Goal: Information Seeking & Learning: Learn about a topic

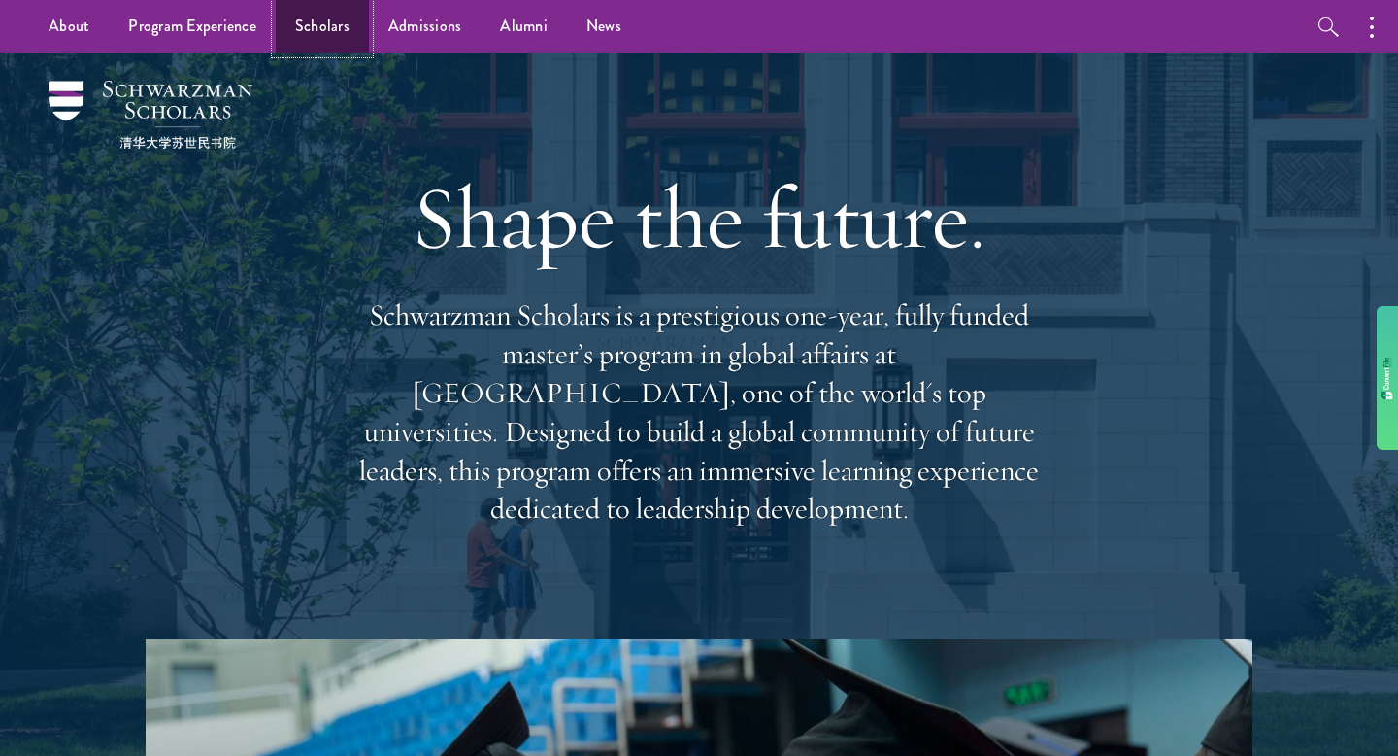
click at [322, 35] on link "Scholars" at bounding box center [322, 26] width 93 height 53
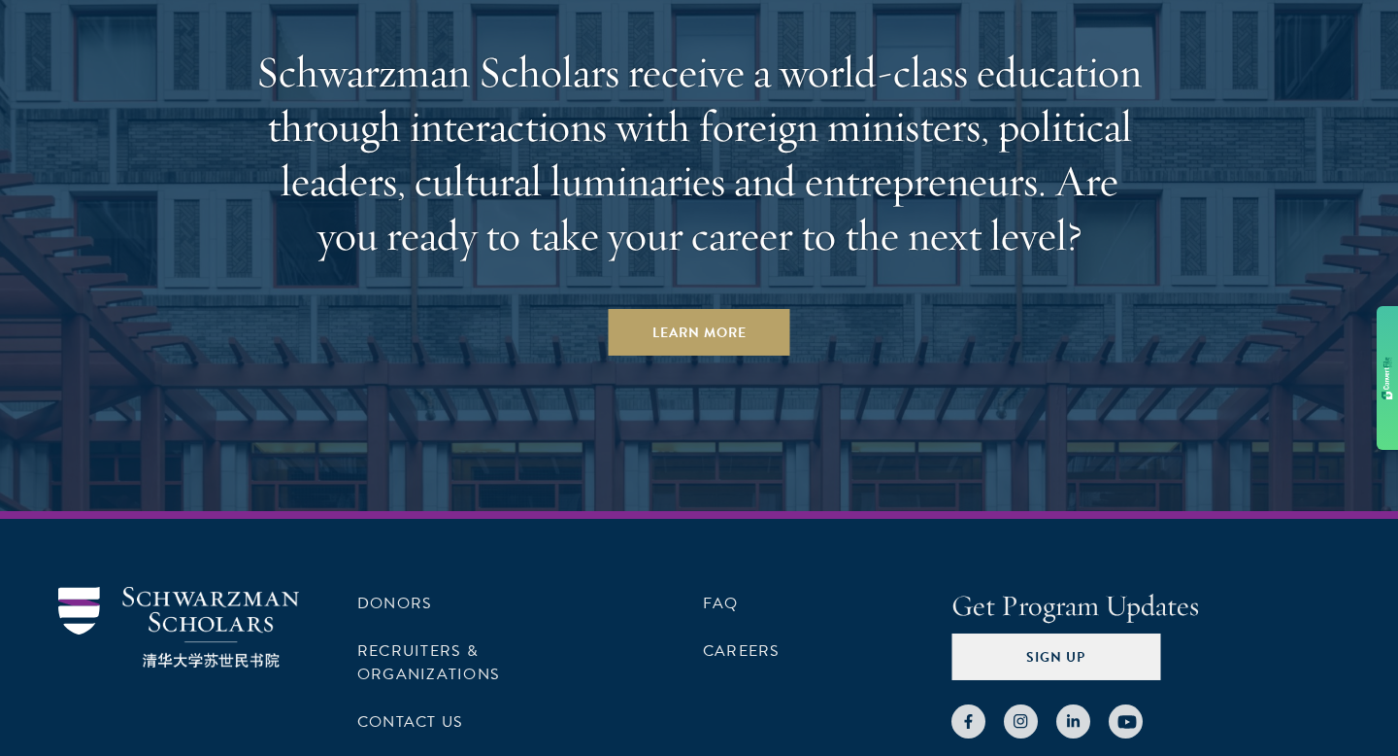
scroll to position [5929, 0]
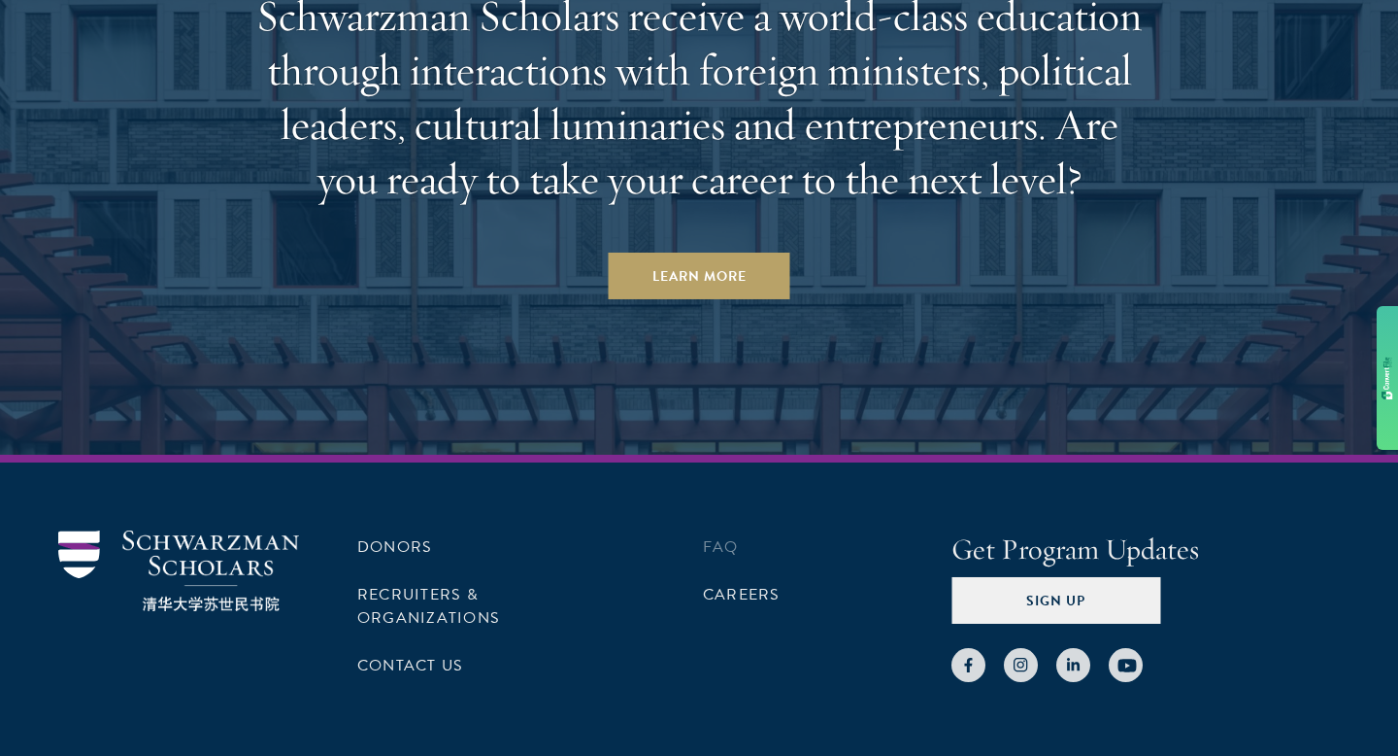
click at [746, 556] on li "FAQ" at bounding box center [827, 546] width 249 height 33
click at [720, 551] on link "FAQ" at bounding box center [721, 546] width 36 height 23
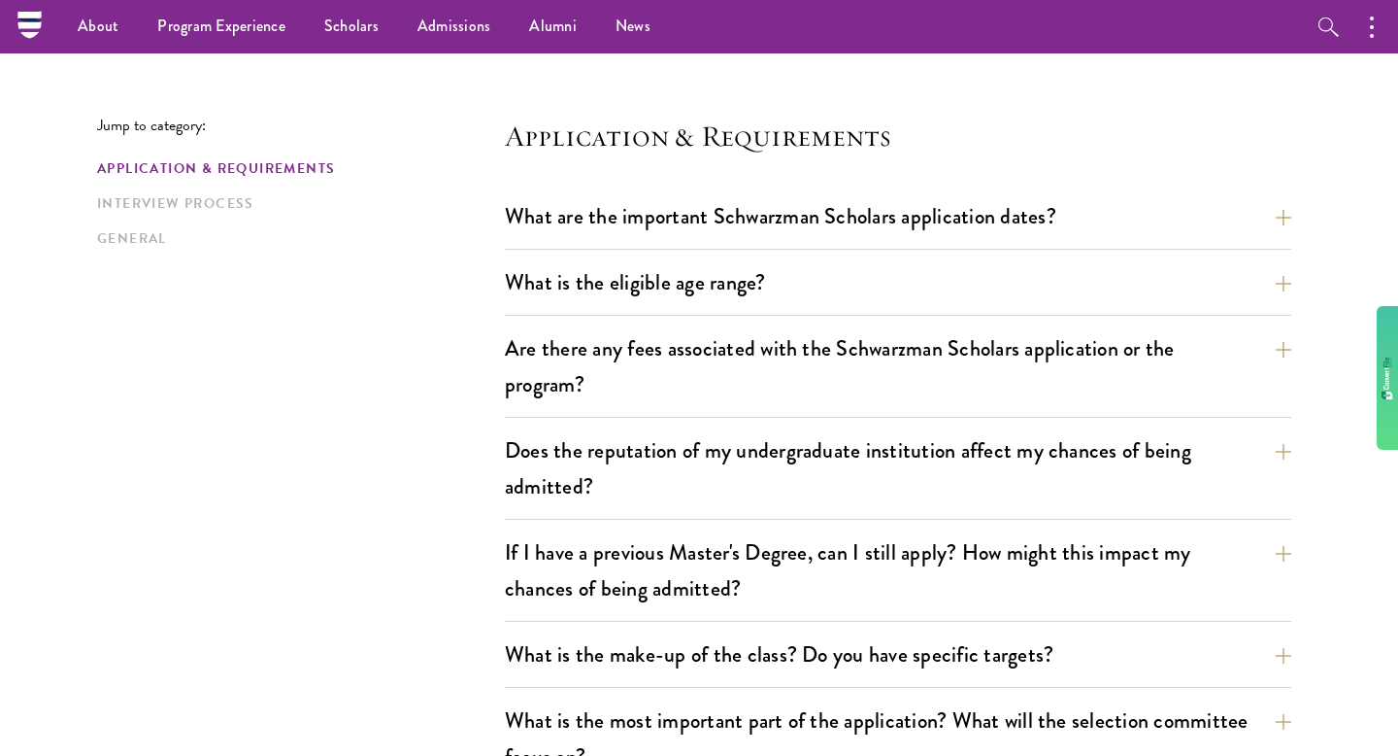
scroll to position [457, 0]
click at [655, 225] on button "What are the important Schwarzman Scholars application dates?" at bounding box center [913, 217] width 787 height 44
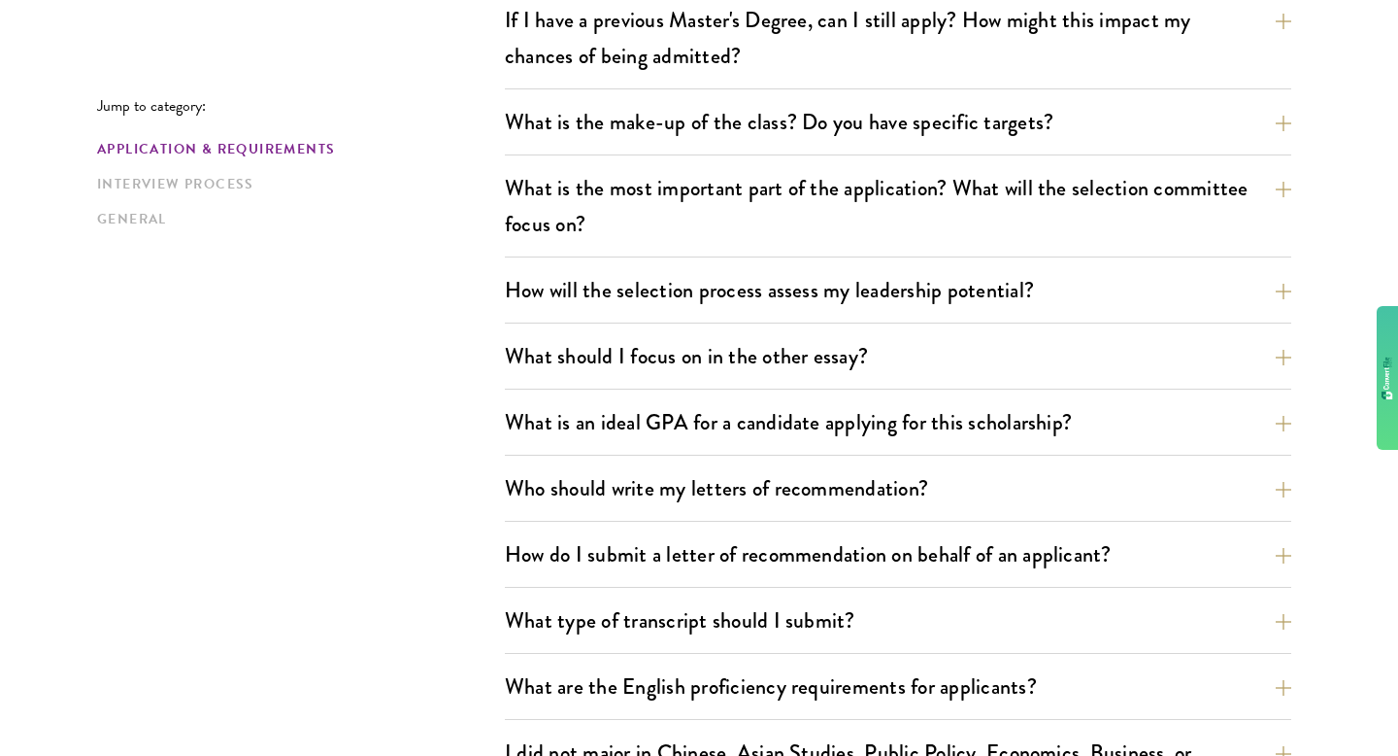
scroll to position [1571, 0]
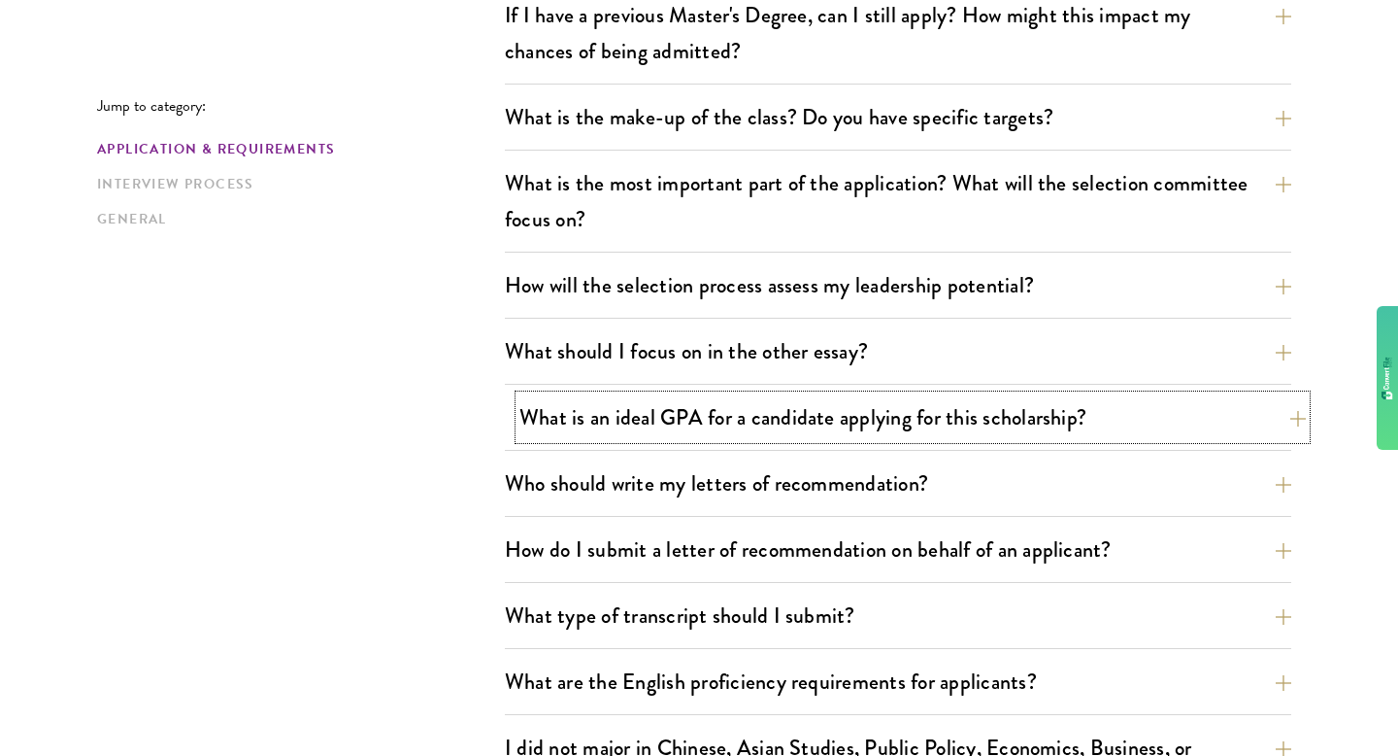
click at [691, 432] on button "What is an ideal GPA for a candidate applying for this scholarship?" at bounding box center [913, 417] width 787 height 44
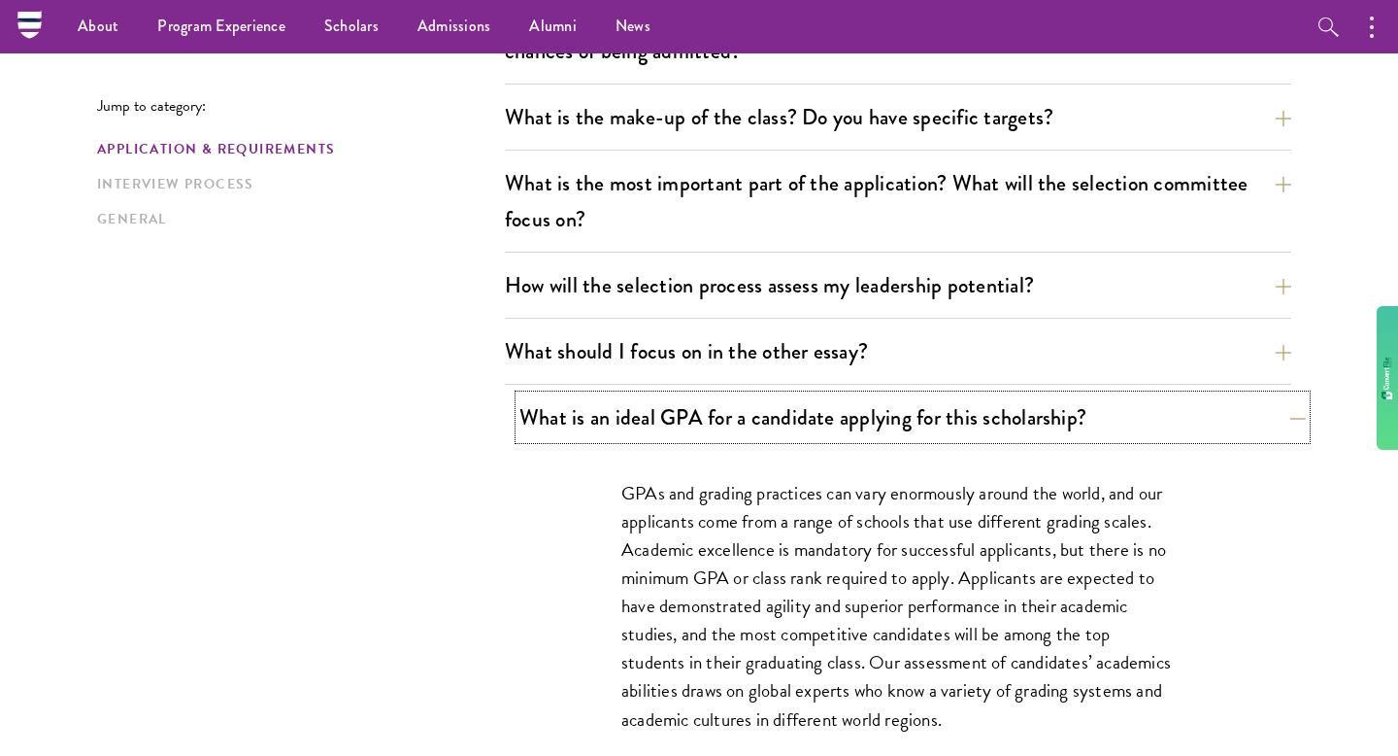
click at [691, 432] on button "What is an ideal GPA for a candidate applying for this scholarship?" at bounding box center [913, 417] width 787 height 44
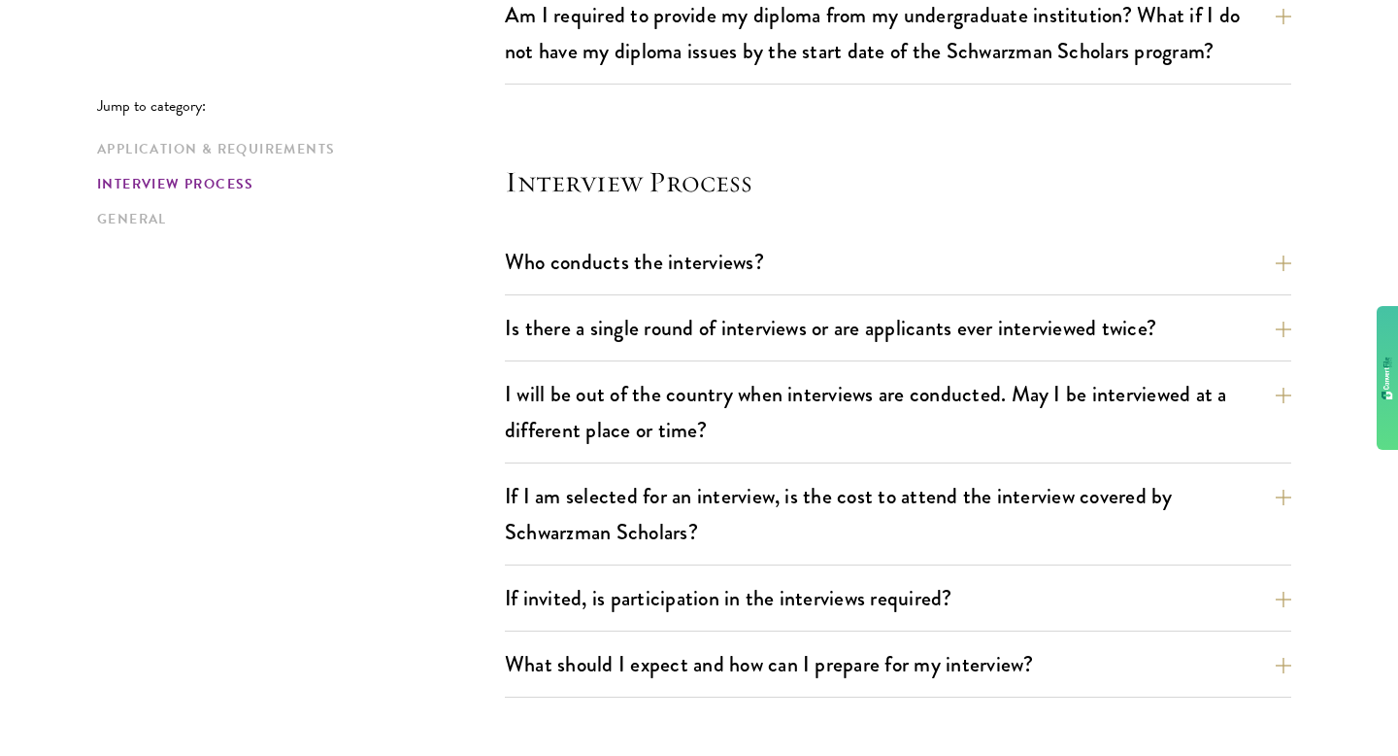
scroll to position [2101, 0]
click at [662, 327] on button "Is there a single round of interviews or are applicants ever interviewed twice?" at bounding box center [913, 327] width 787 height 44
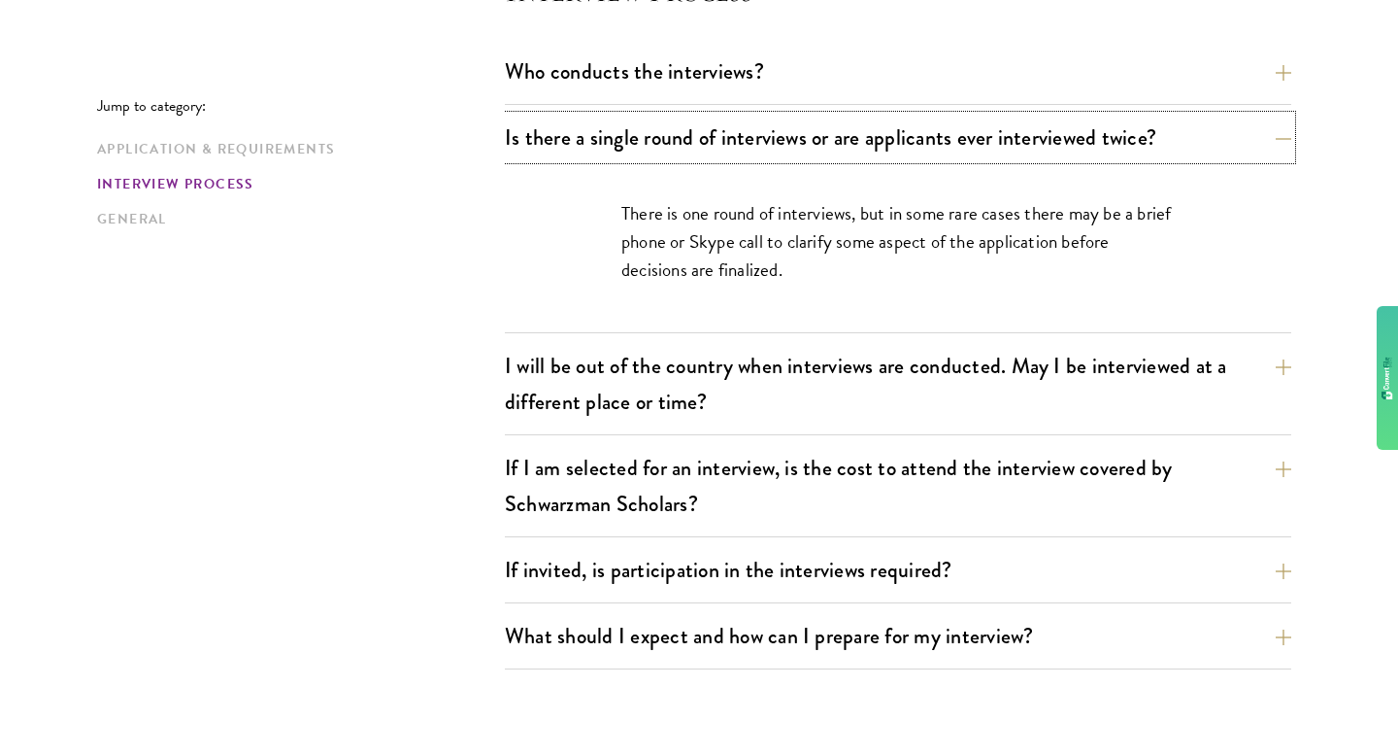
scroll to position [2297, 0]
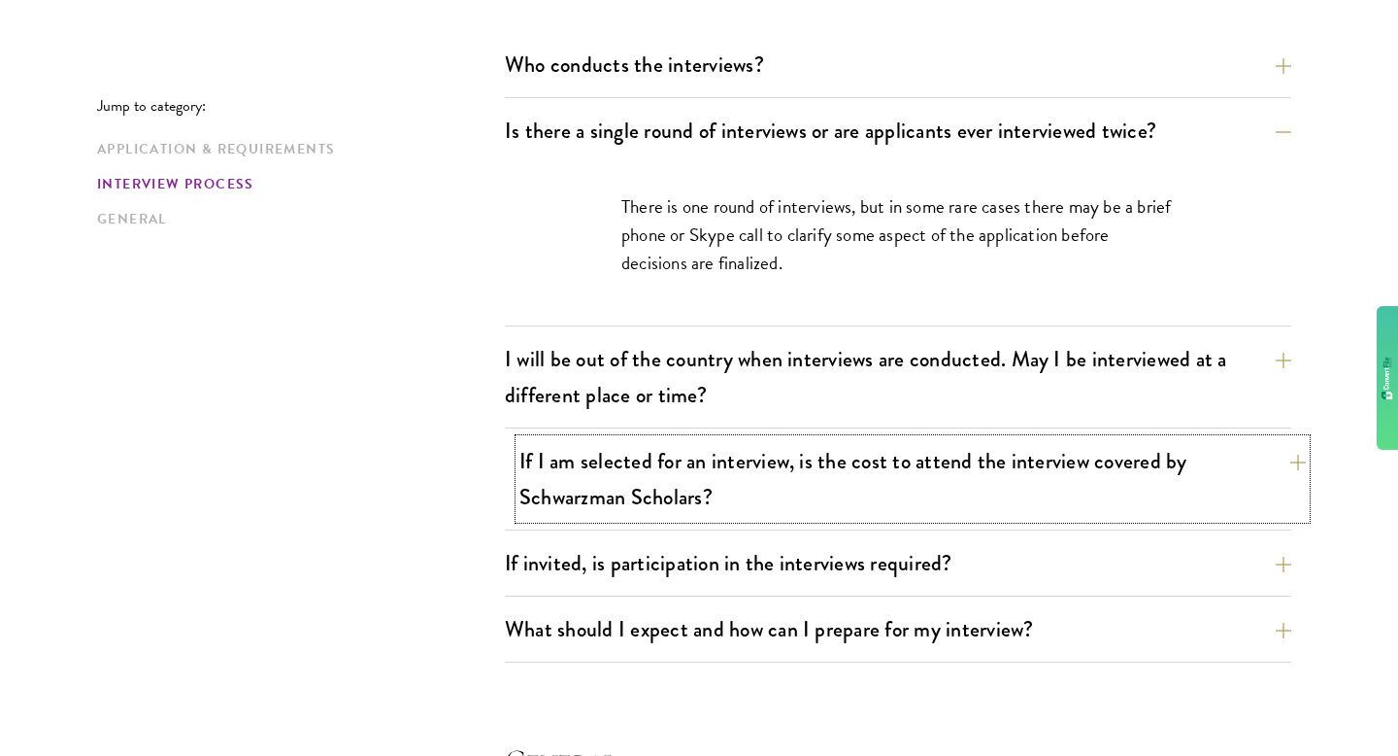
click at [535, 448] on button "If I am selected for an interview, is the cost to attend the interview covered …" at bounding box center [913, 479] width 787 height 80
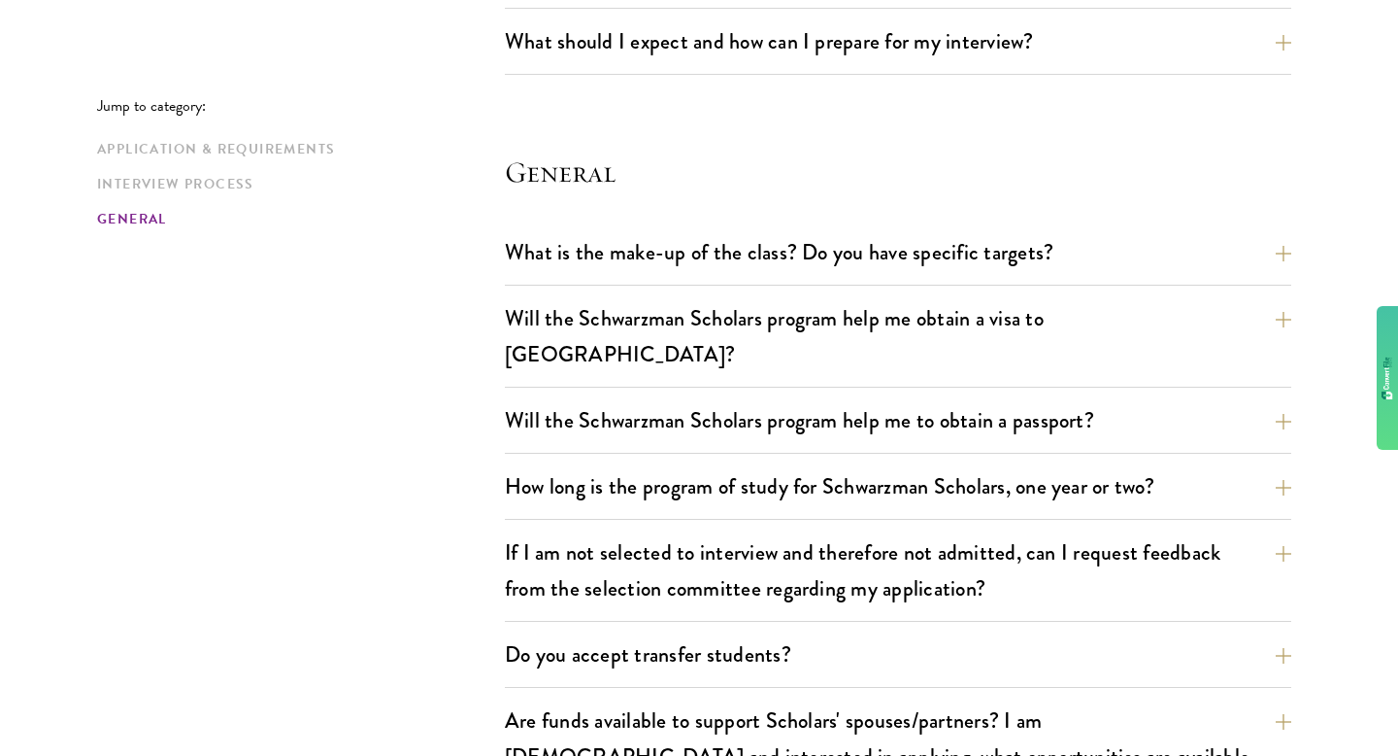
scroll to position [2857, 0]
click at [554, 463] on button "How long is the program of study for Schwarzman Scholars, one year or two?" at bounding box center [913, 485] width 787 height 44
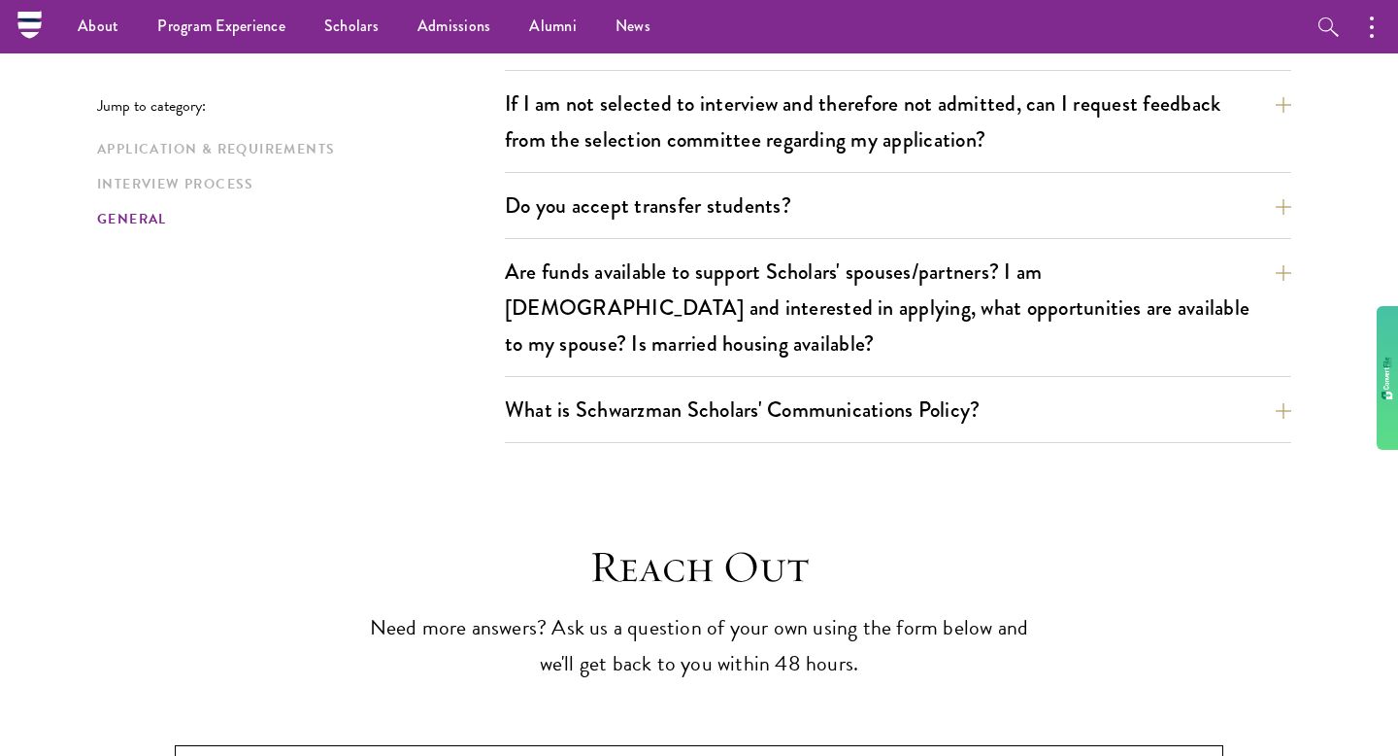
scroll to position [3476, 0]
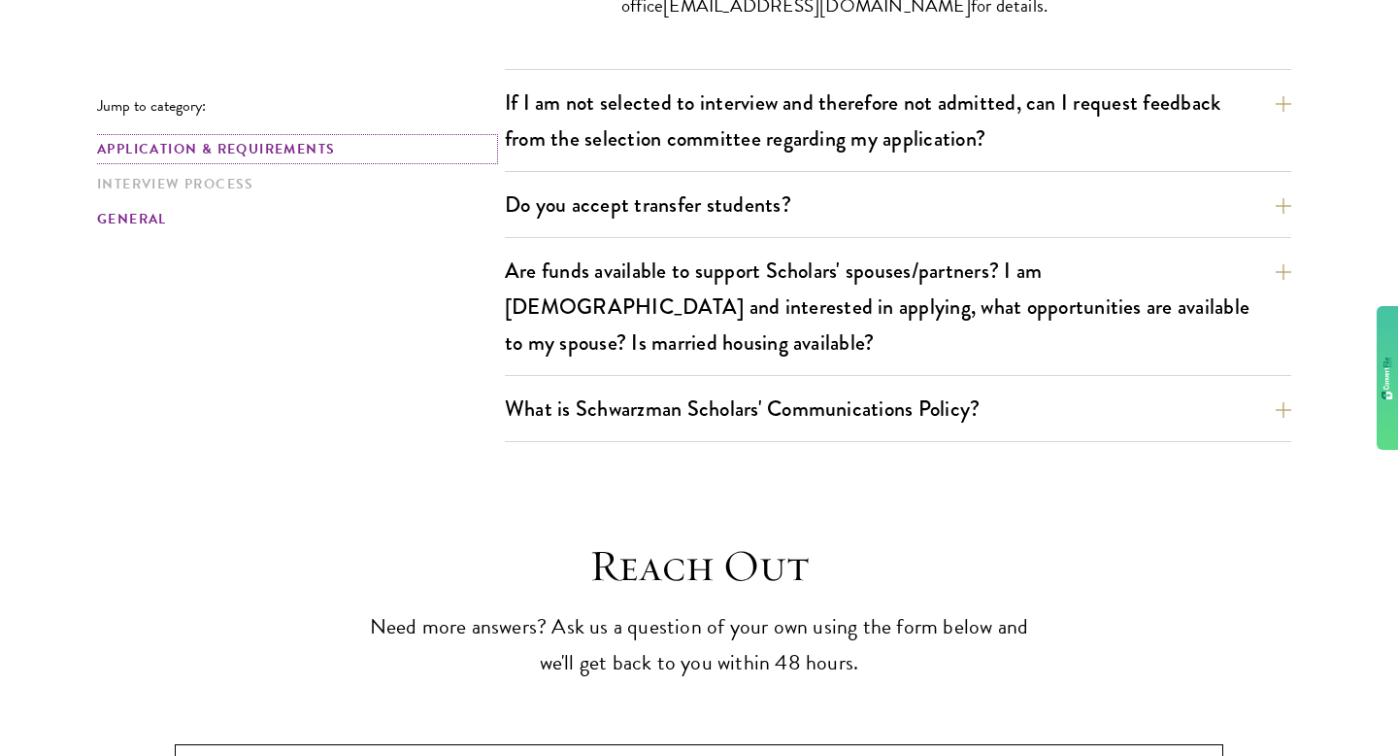
click at [253, 151] on link "Application & Requirements" at bounding box center [295, 149] width 396 height 20
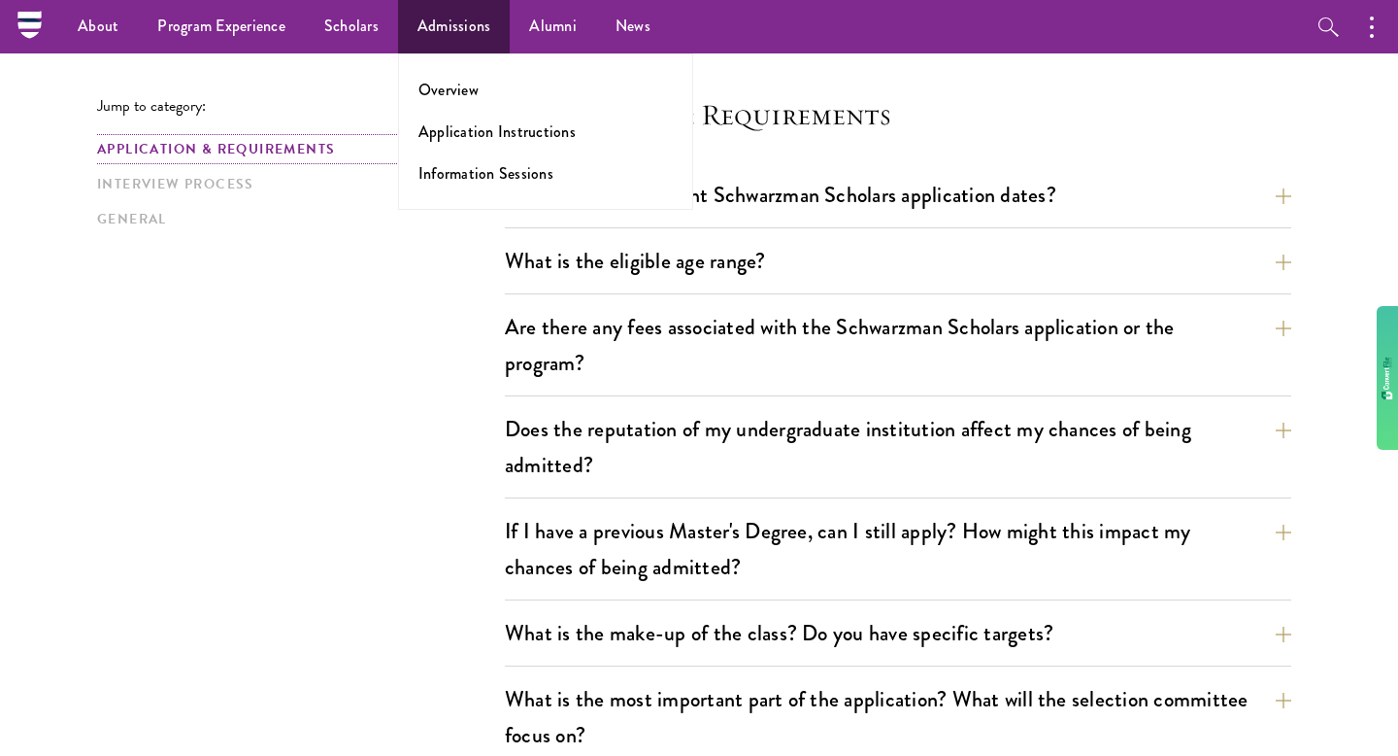
scroll to position [478, 0]
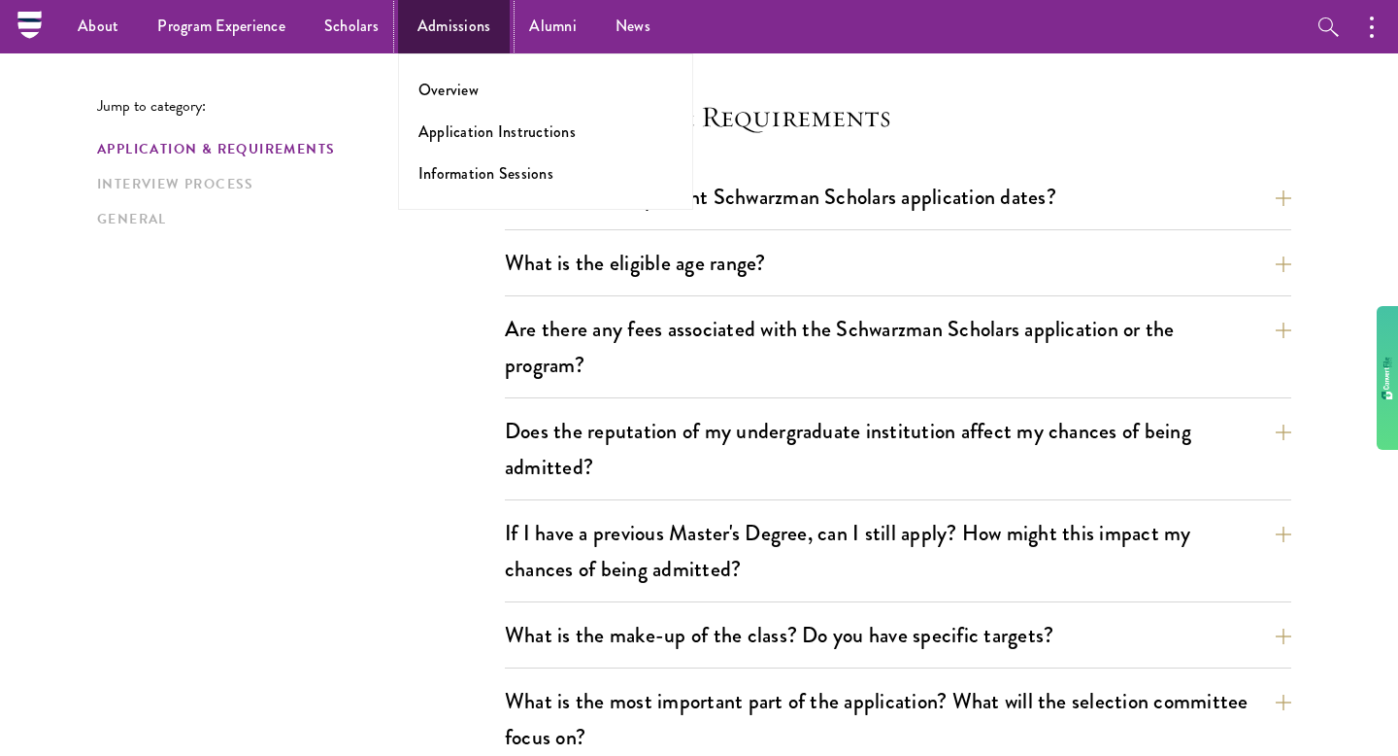
click at [457, 41] on link "Admissions" at bounding box center [454, 26] width 113 height 53
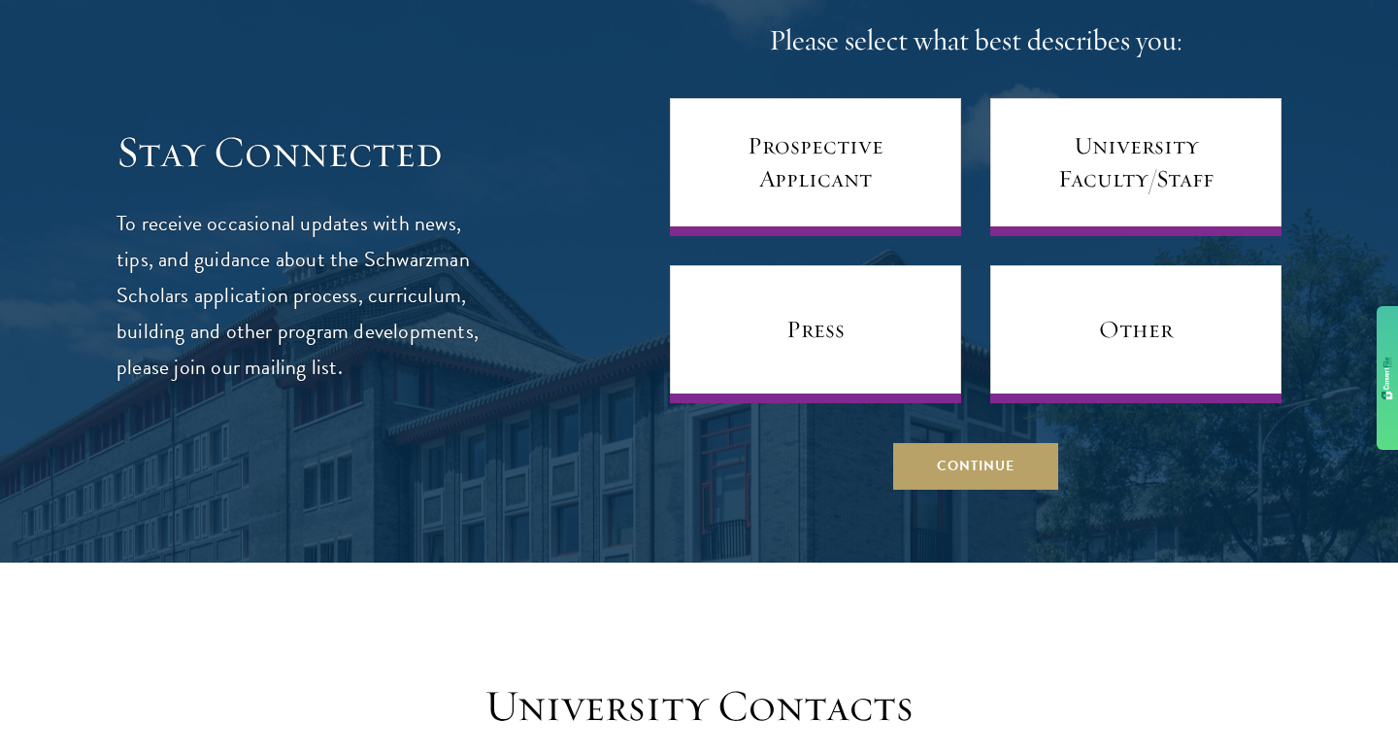
scroll to position [7794, 0]
